Goal: Find specific page/section: Find specific page/section

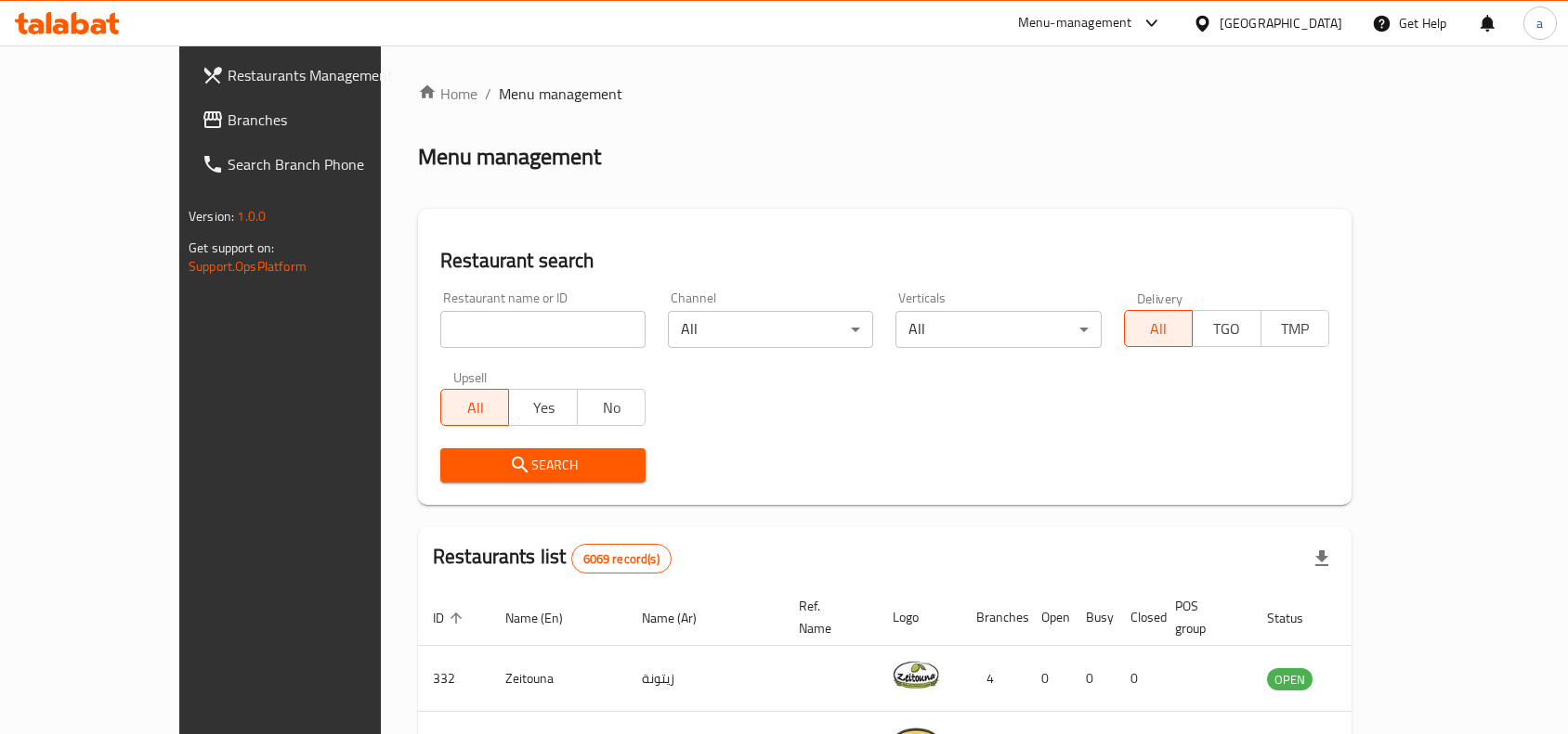
click at [1373, 2] on div "Get Help" at bounding box center [1409, 23] width 75 height 45
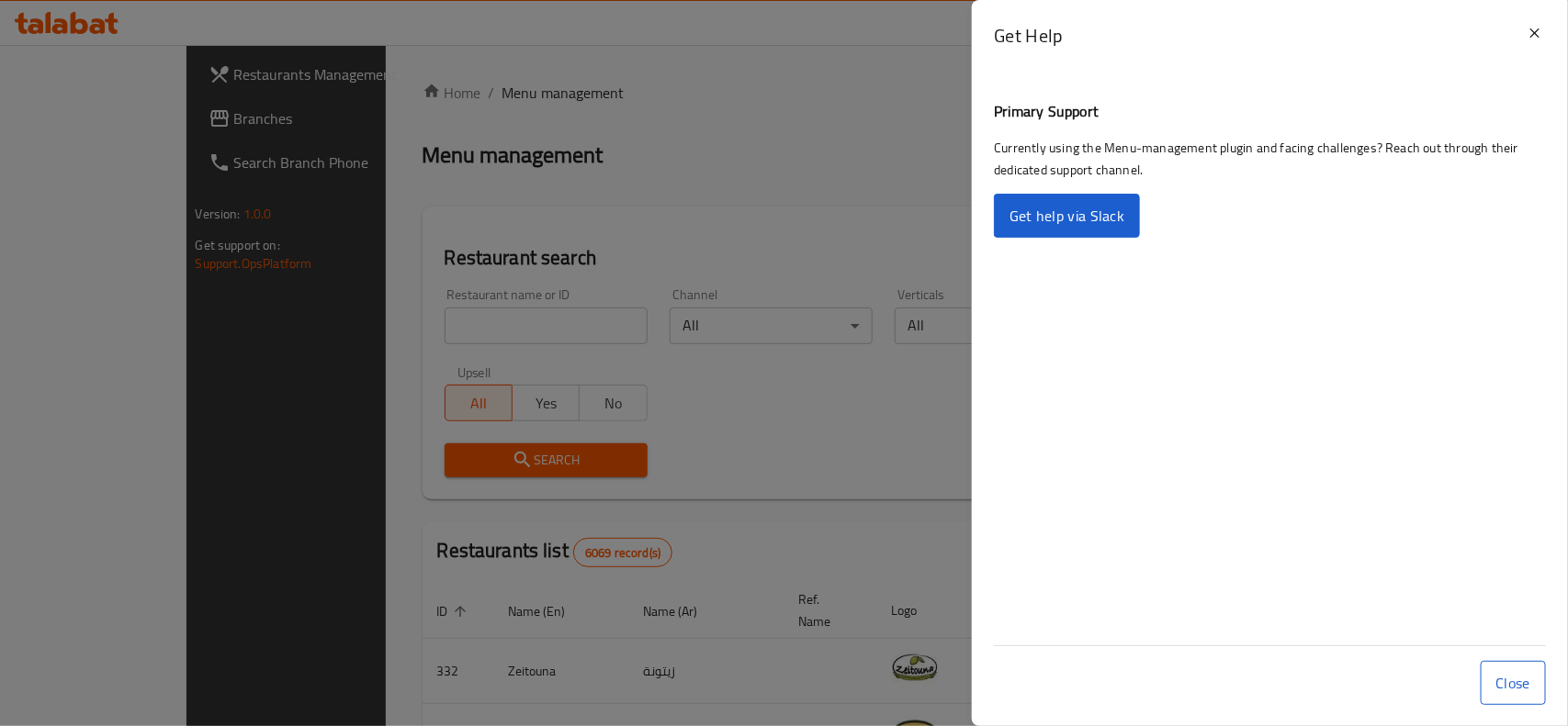
click at [1304, 29] on div "Get Help" at bounding box center [1251, 36] width 515 height 26
click at [1527, 37] on icon at bounding box center [1534, 34] width 22 height 22
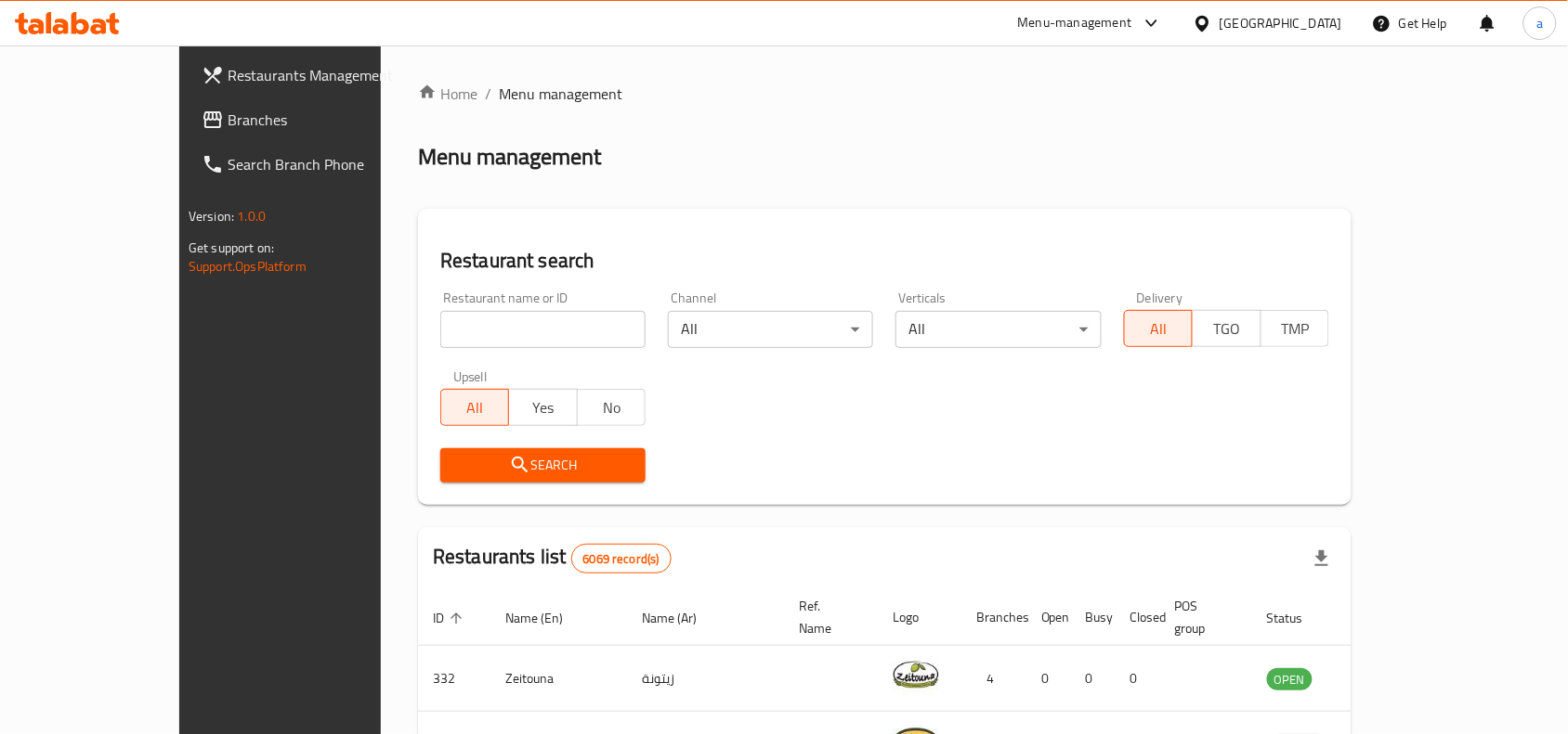
click at [1352, 10] on div "Bahrain" at bounding box center [1267, 23] width 179 height 45
click at [1333, 27] on div "Bahrain" at bounding box center [1280, 24] width 122 height 21
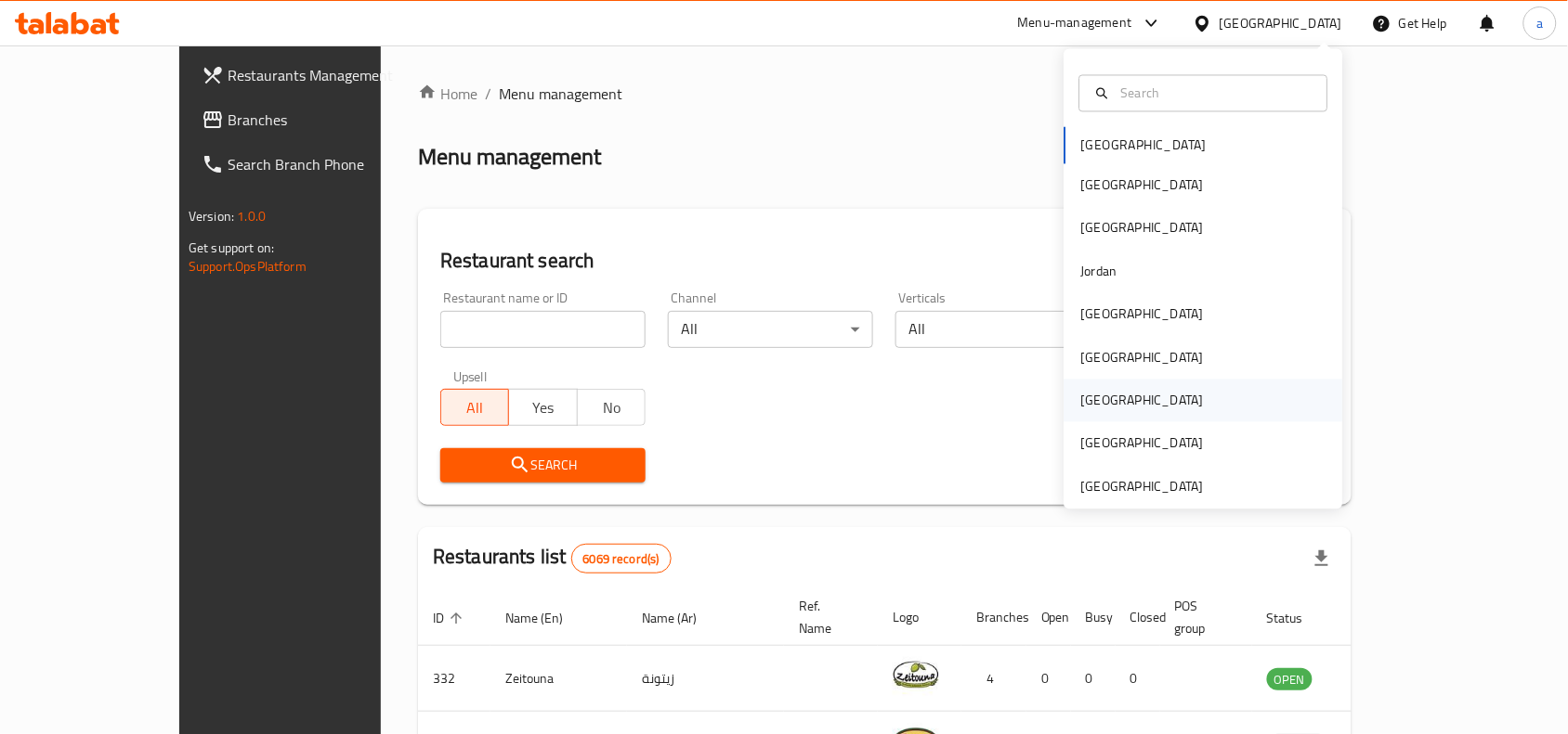
click at [1081, 391] on div "[GEOGRAPHIC_DATA]" at bounding box center [1142, 402] width 122 height 21
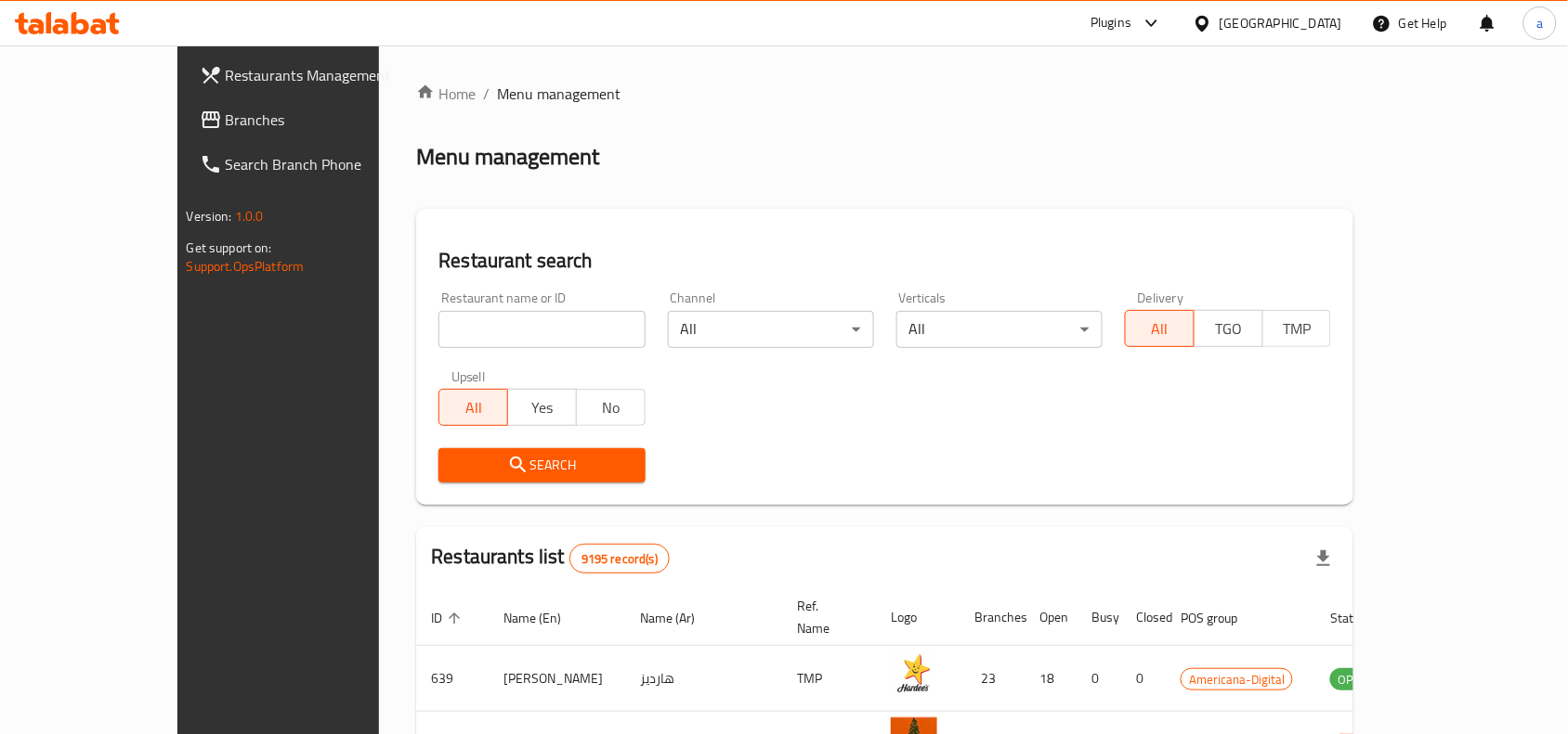
click at [185, 136] on link "Branches" at bounding box center [312, 119] width 255 height 45
click at [167, 134] on link "Branches" at bounding box center [302, 119] width 272 height 45
